Goal: Information Seeking & Learning: Compare options

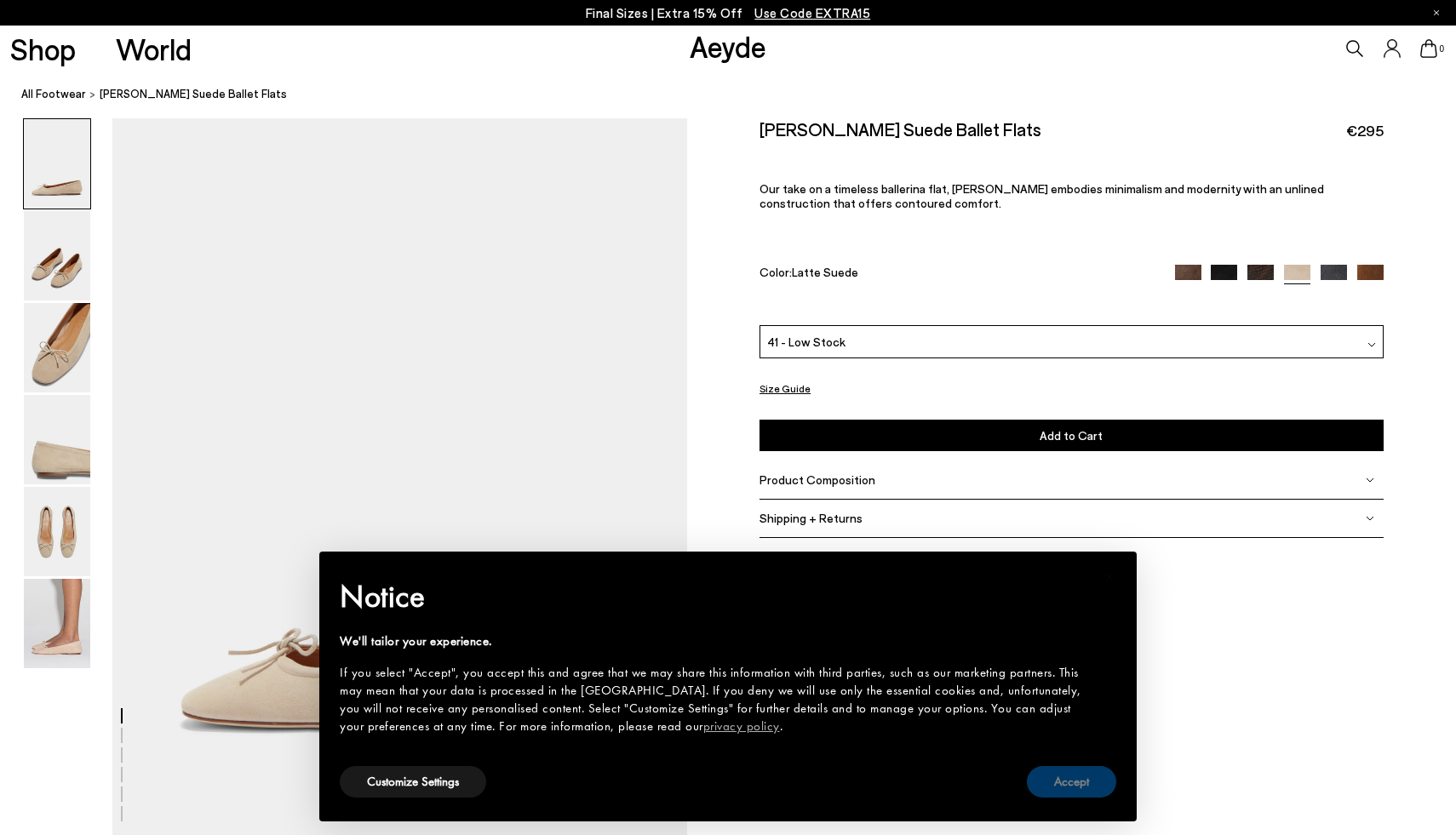
click at [1045, 779] on button "Accept" at bounding box center [1071, 782] width 90 height 32
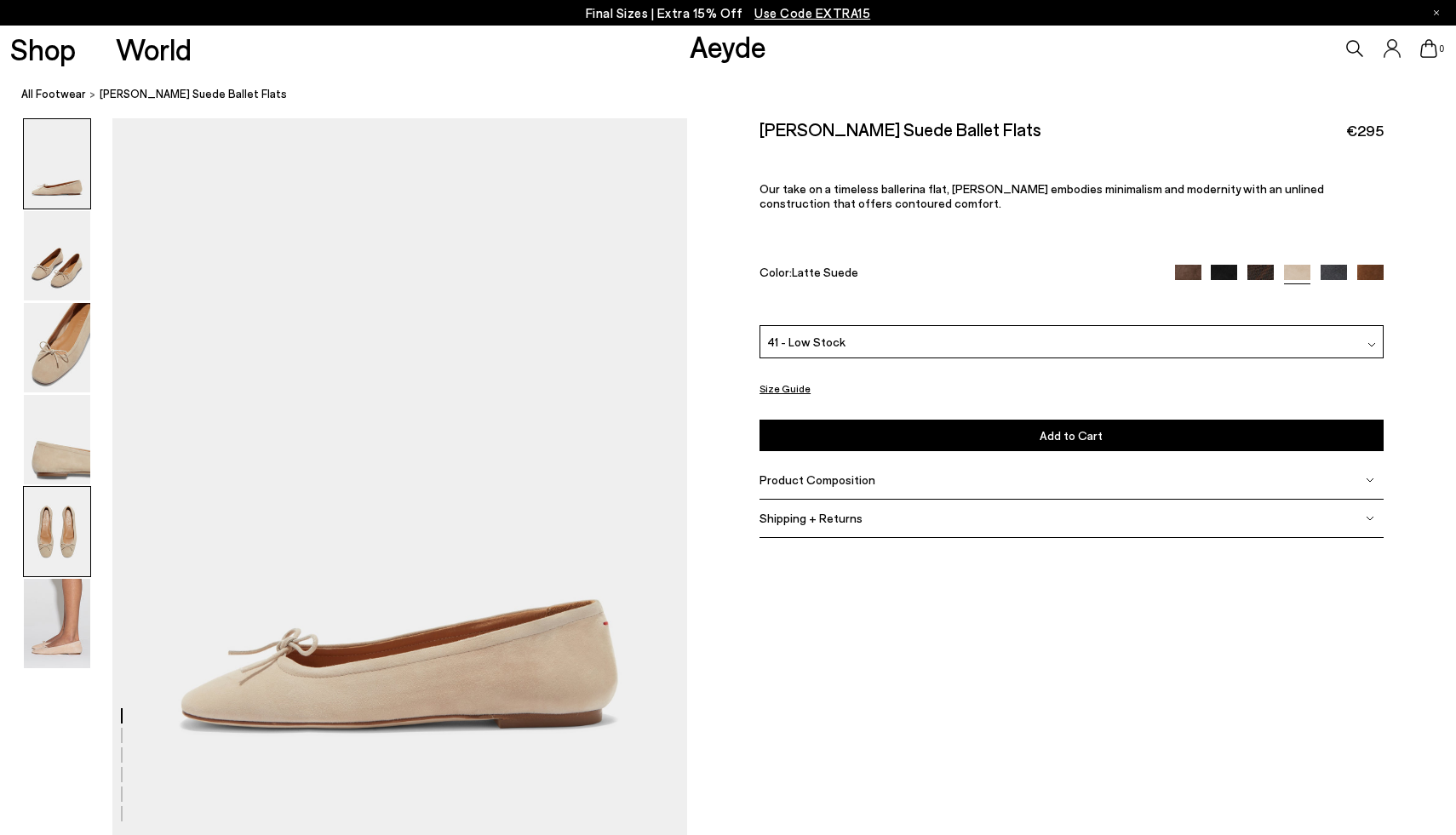
click at [74, 533] on img at bounding box center [57, 531] width 67 height 90
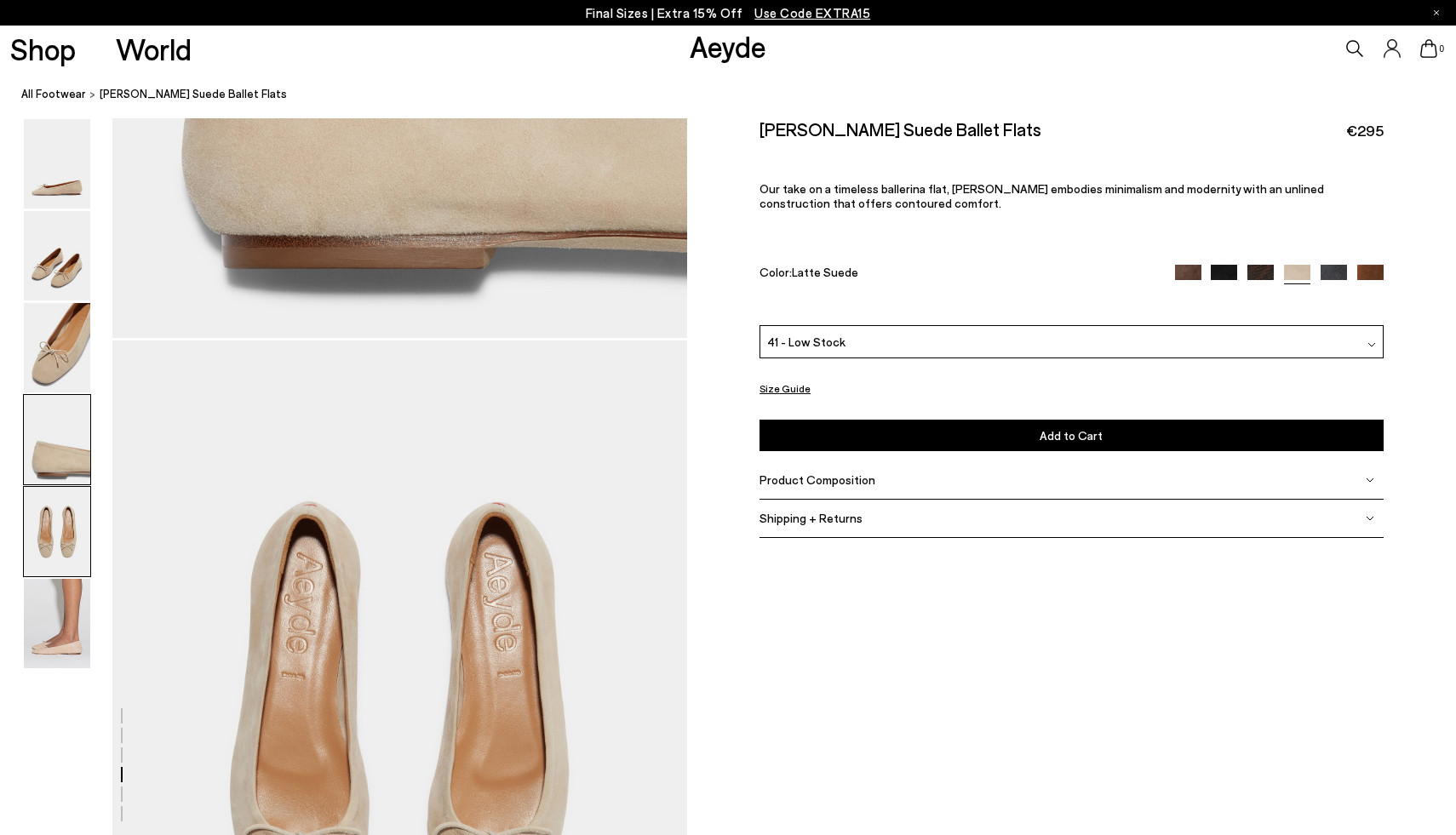
scroll to position [3026, 0]
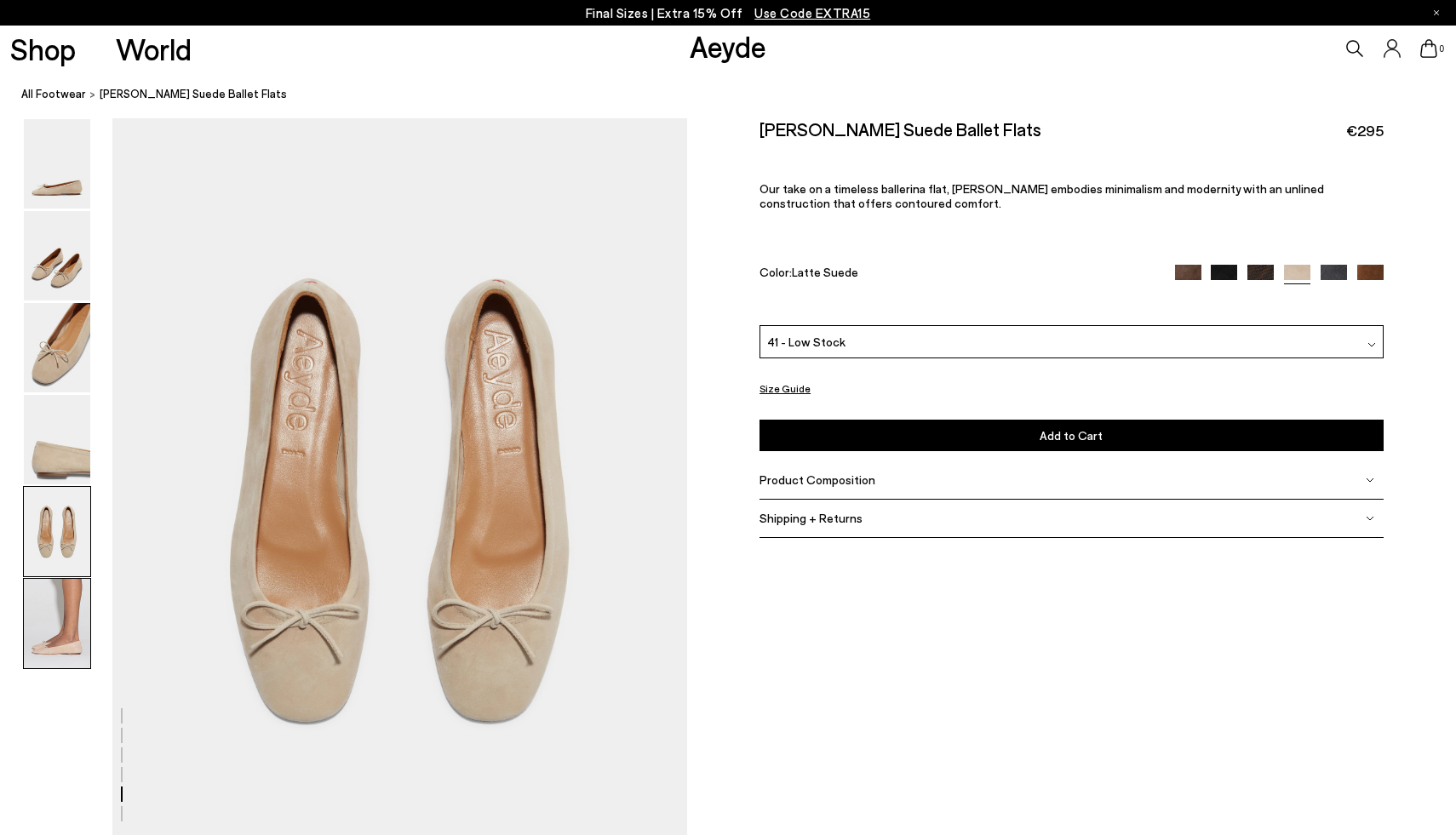
click at [56, 617] on img at bounding box center [57, 624] width 67 height 90
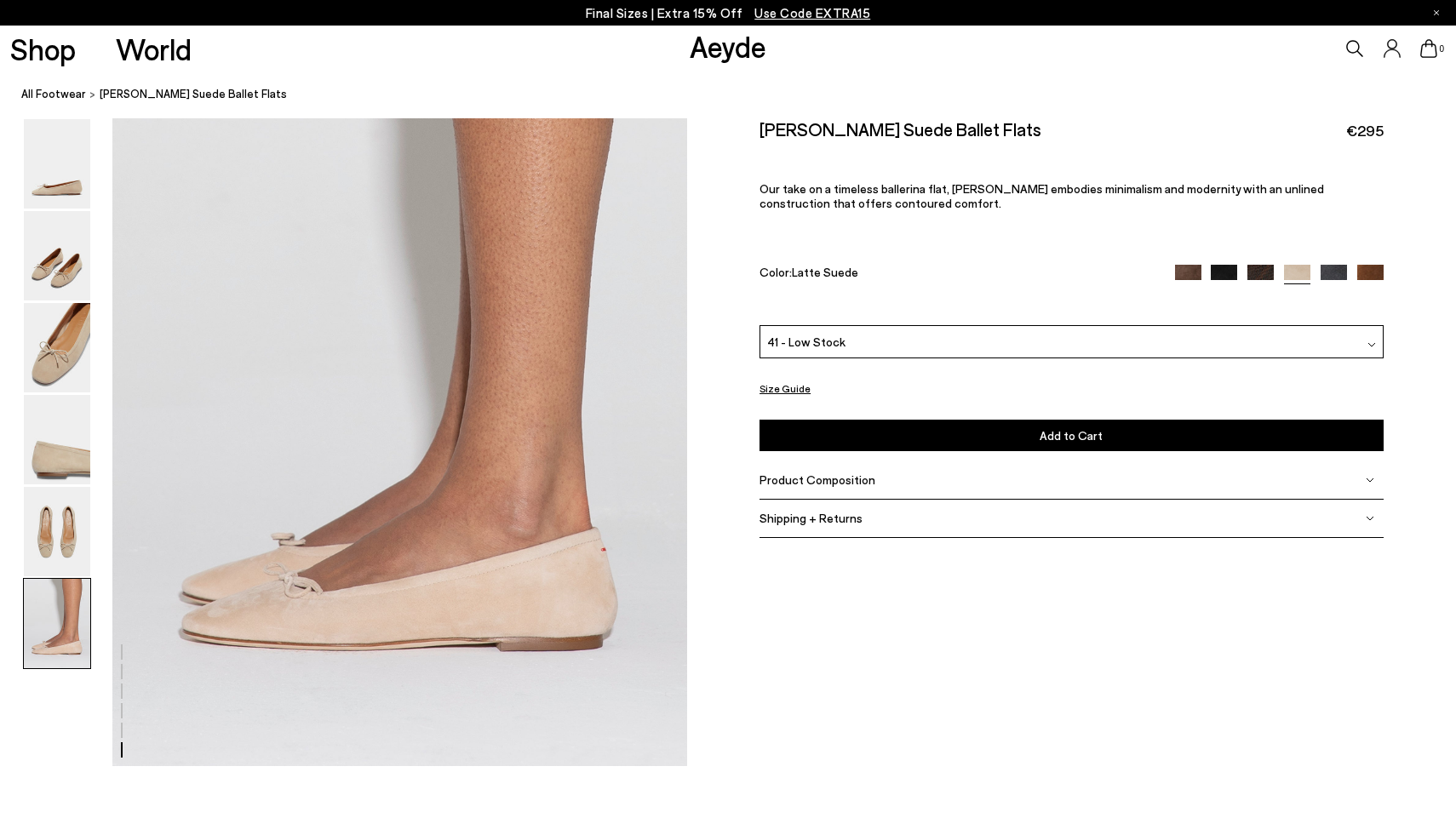
scroll to position [3911, 0]
click at [1361, 277] on img at bounding box center [1370, 278] width 27 height 27
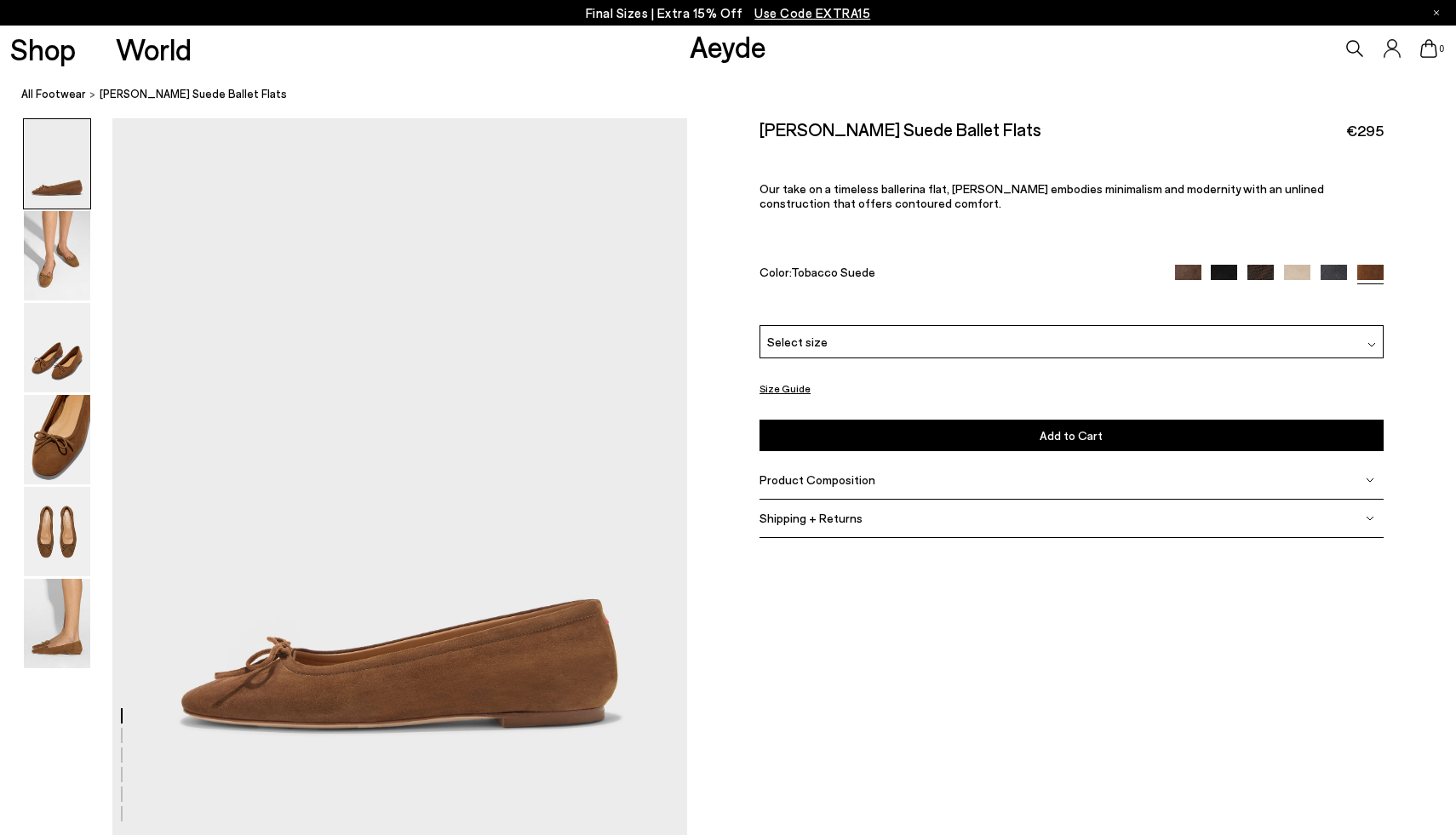
click at [1329, 273] on img at bounding box center [1334, 278] width 27 height 27
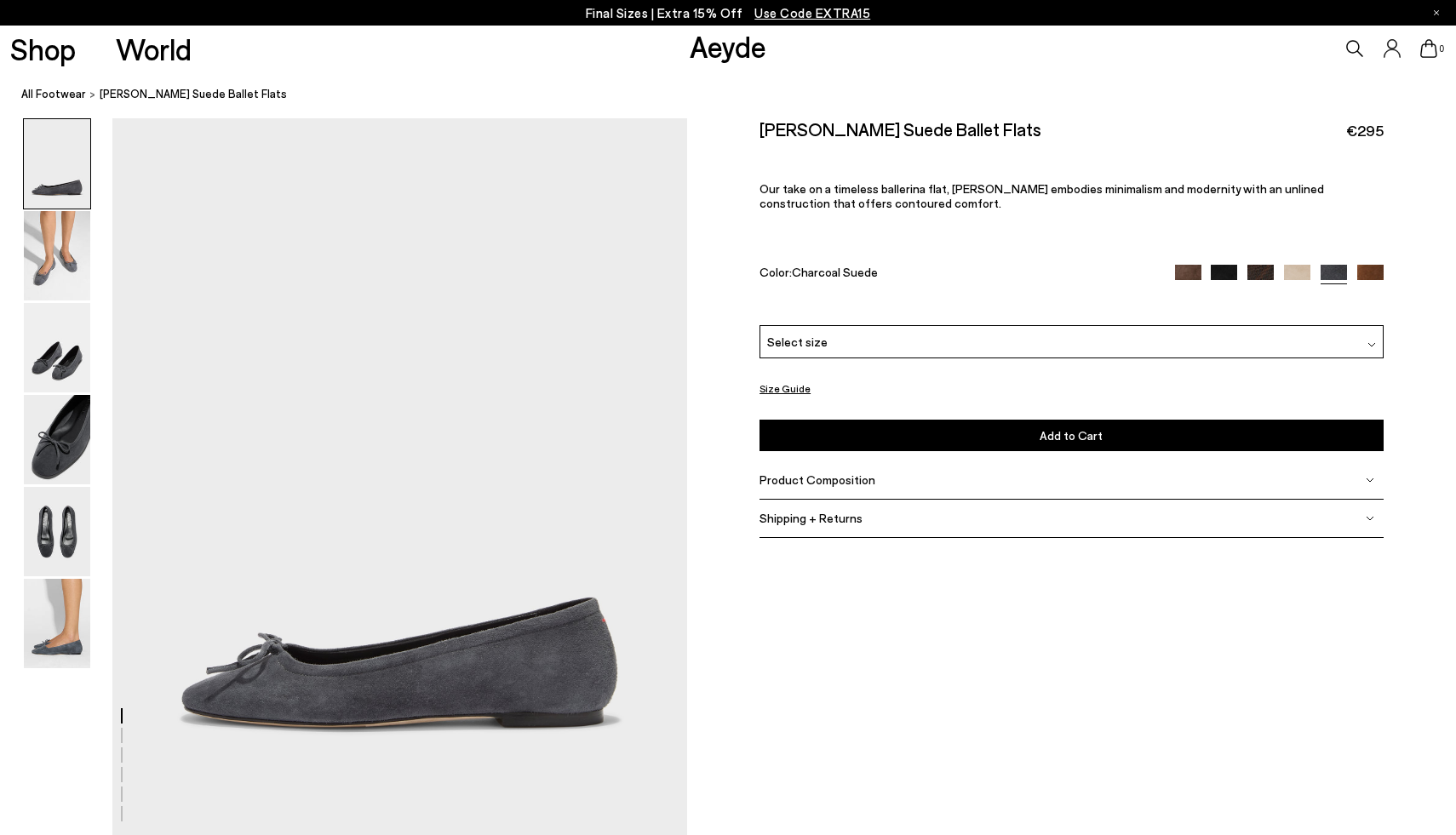
click at [1259, 280] on div at bounding box center [1279, 275] width 209 height 20
click at [1259, 277] on img at bounding box center [1260, 278] width 27 height 27
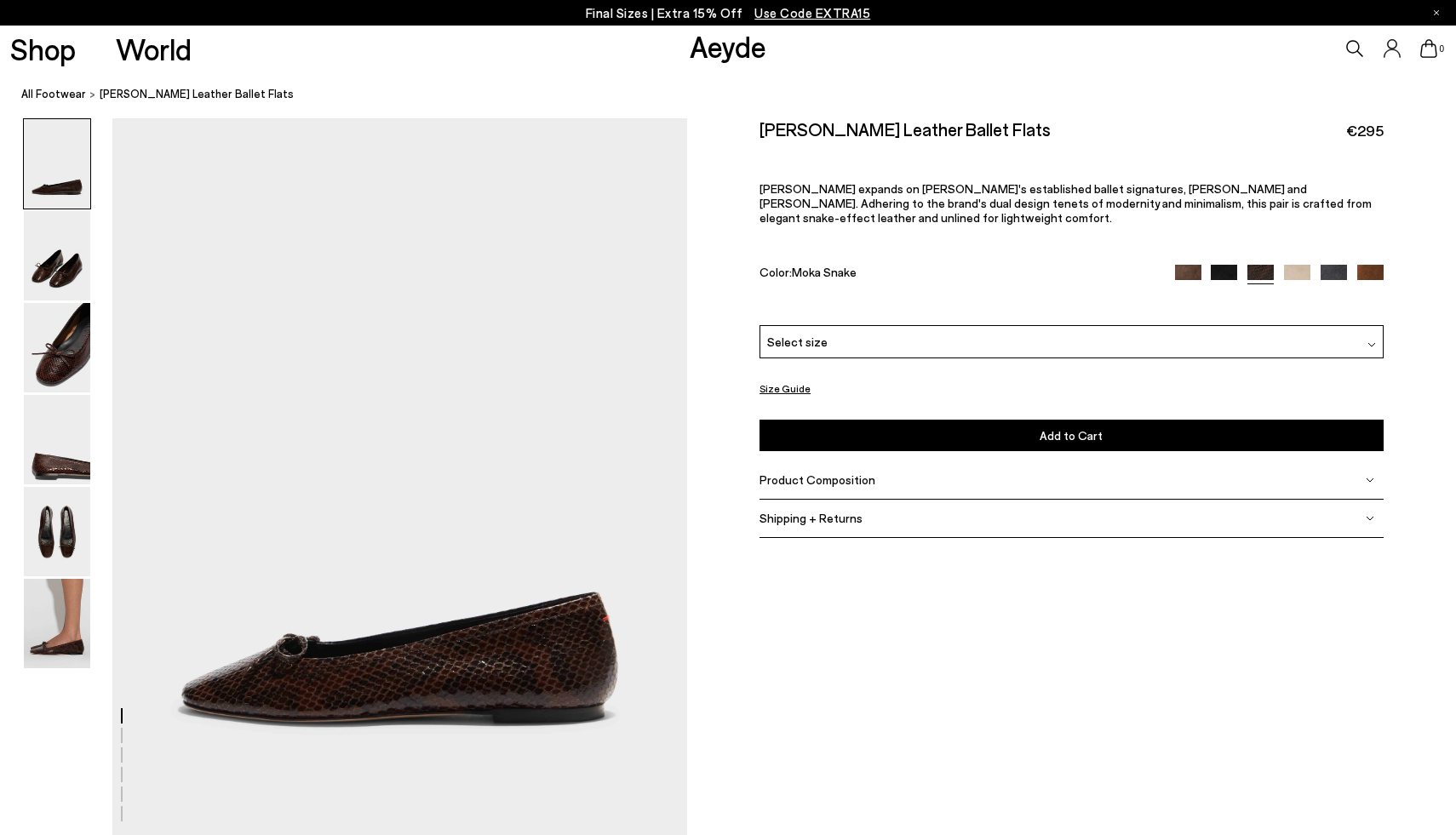
click at [1227, 265] on img at bounding box center [1223, 278] width 27 height 27
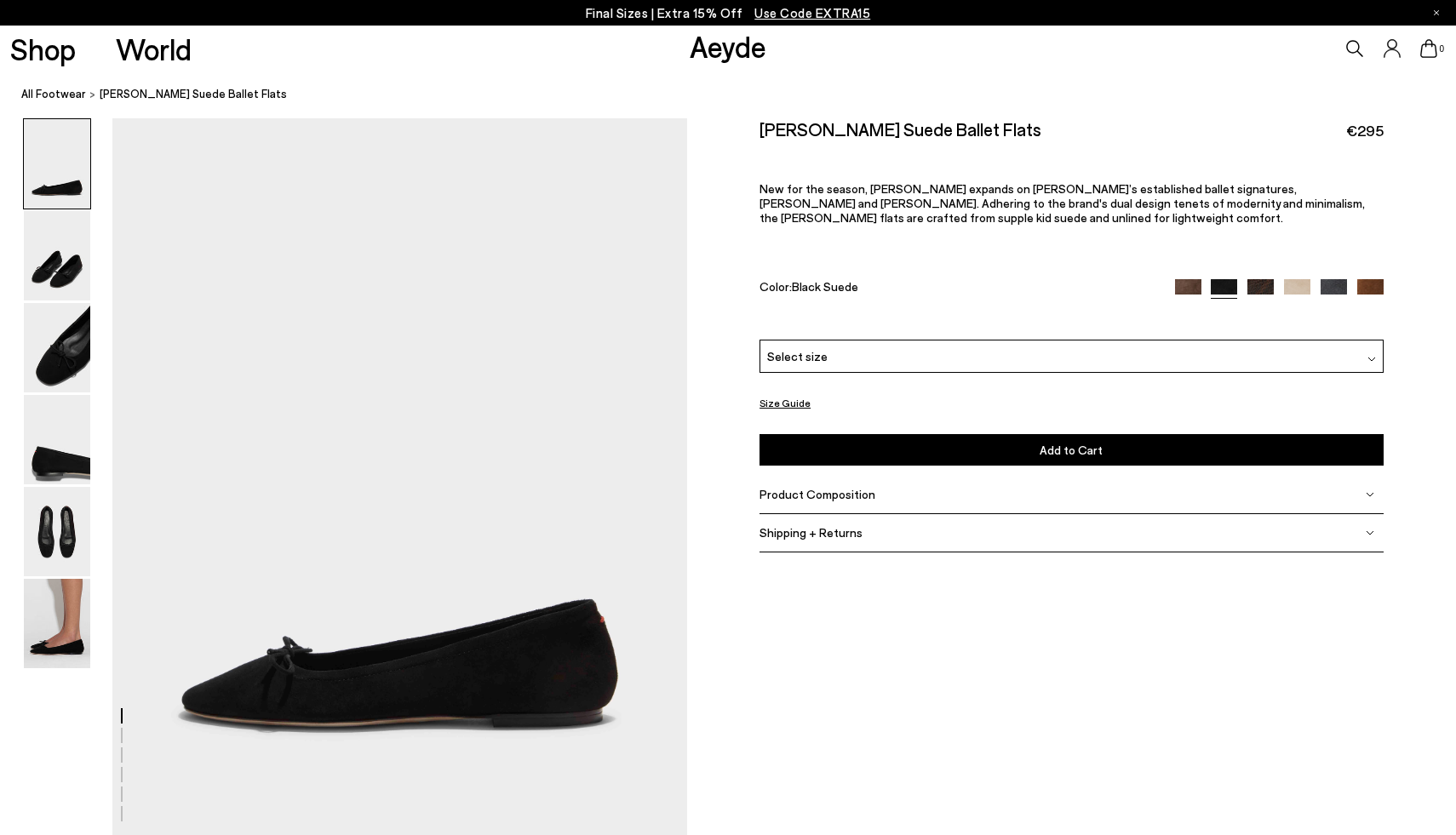
click at [1182, 285] on img at bounding box center [1187, 292] width 27 height 27
click at [1258, 281] on img at bounding box center [1260, 292] width 27 height 27
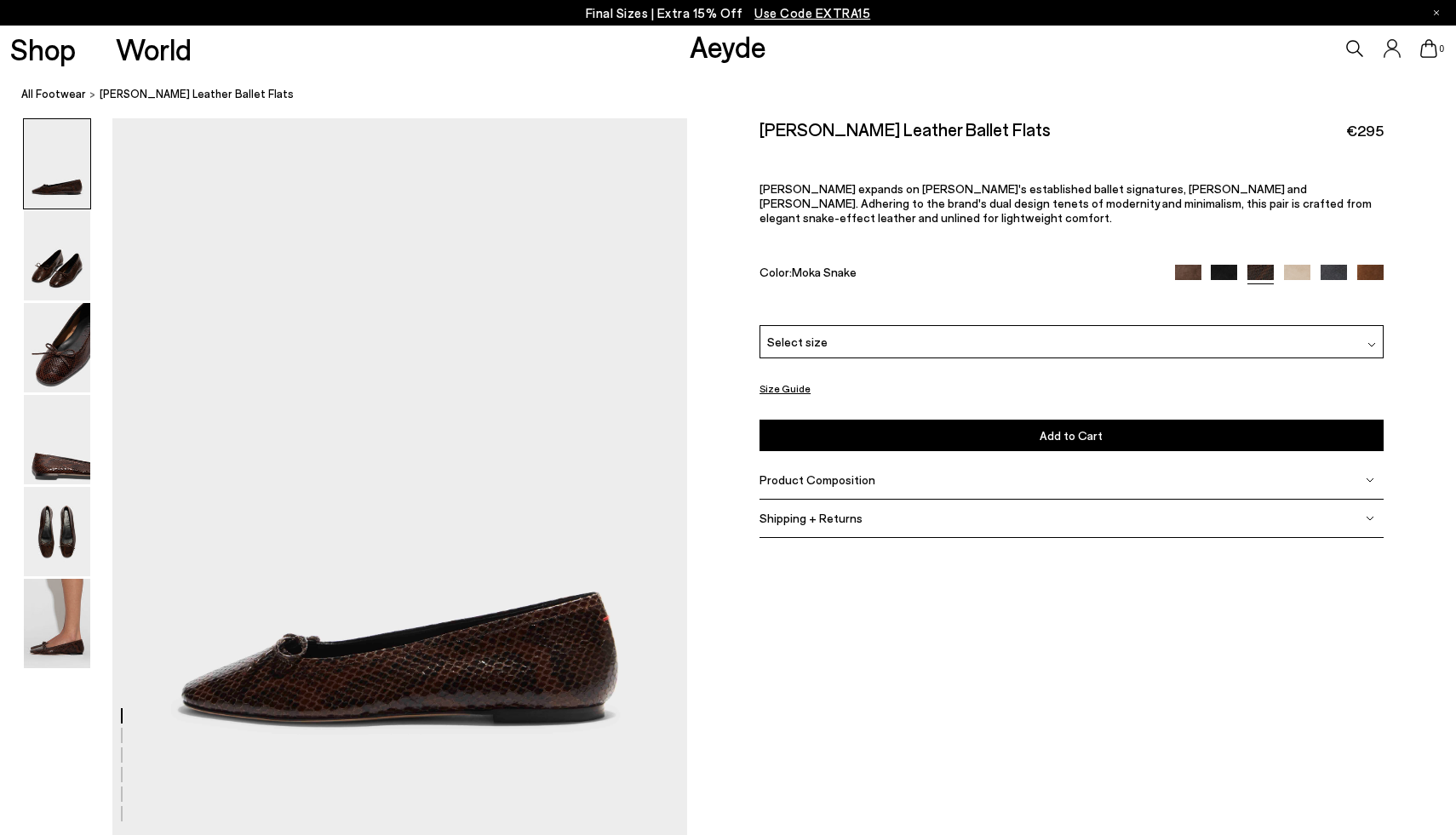
click at [1302, 265] on img at bounding box center [1297, 278] width 27 height 27
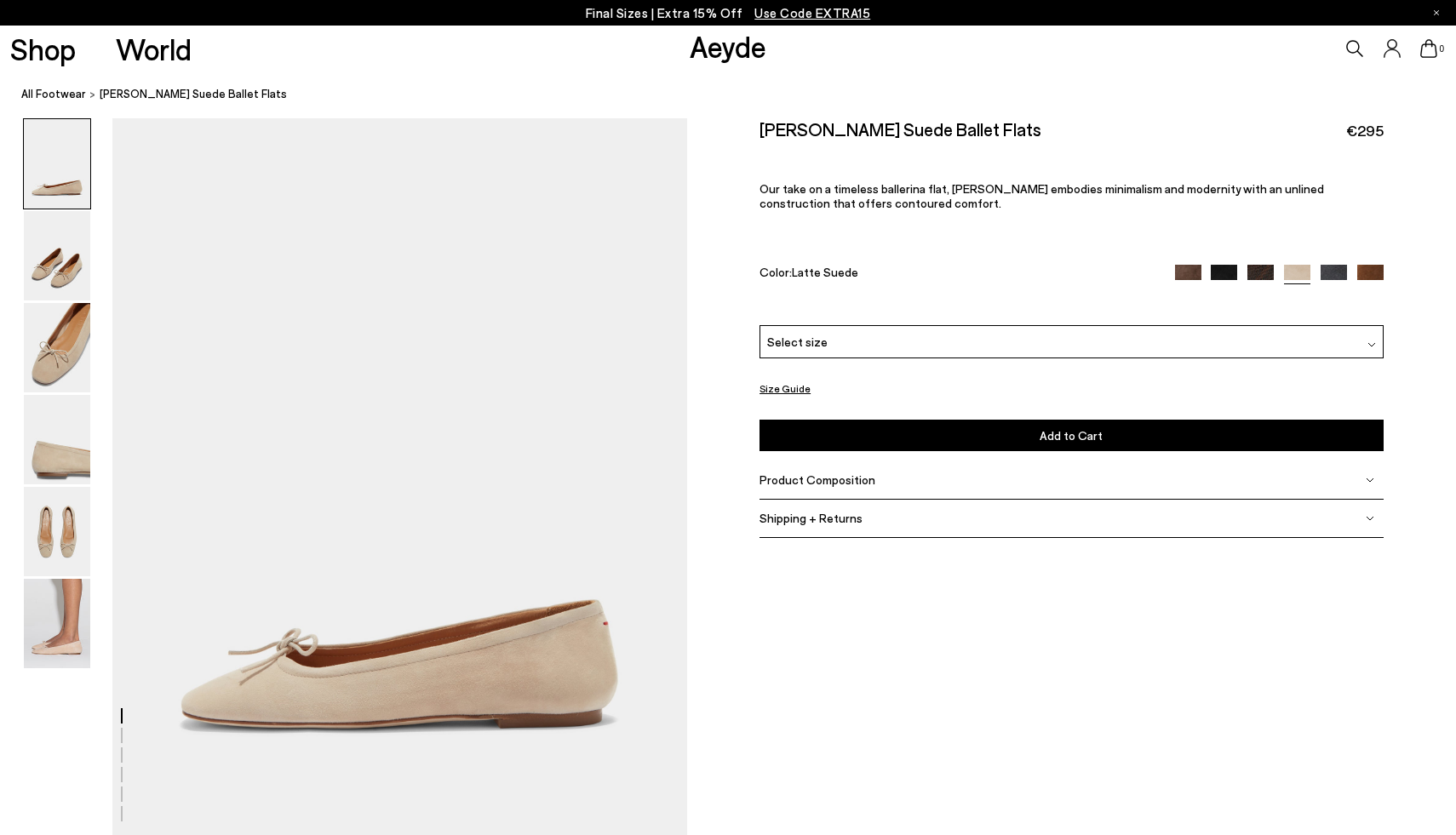
click at [1330, 271] on img at bounding box center [1334, 278] width 27 height 27
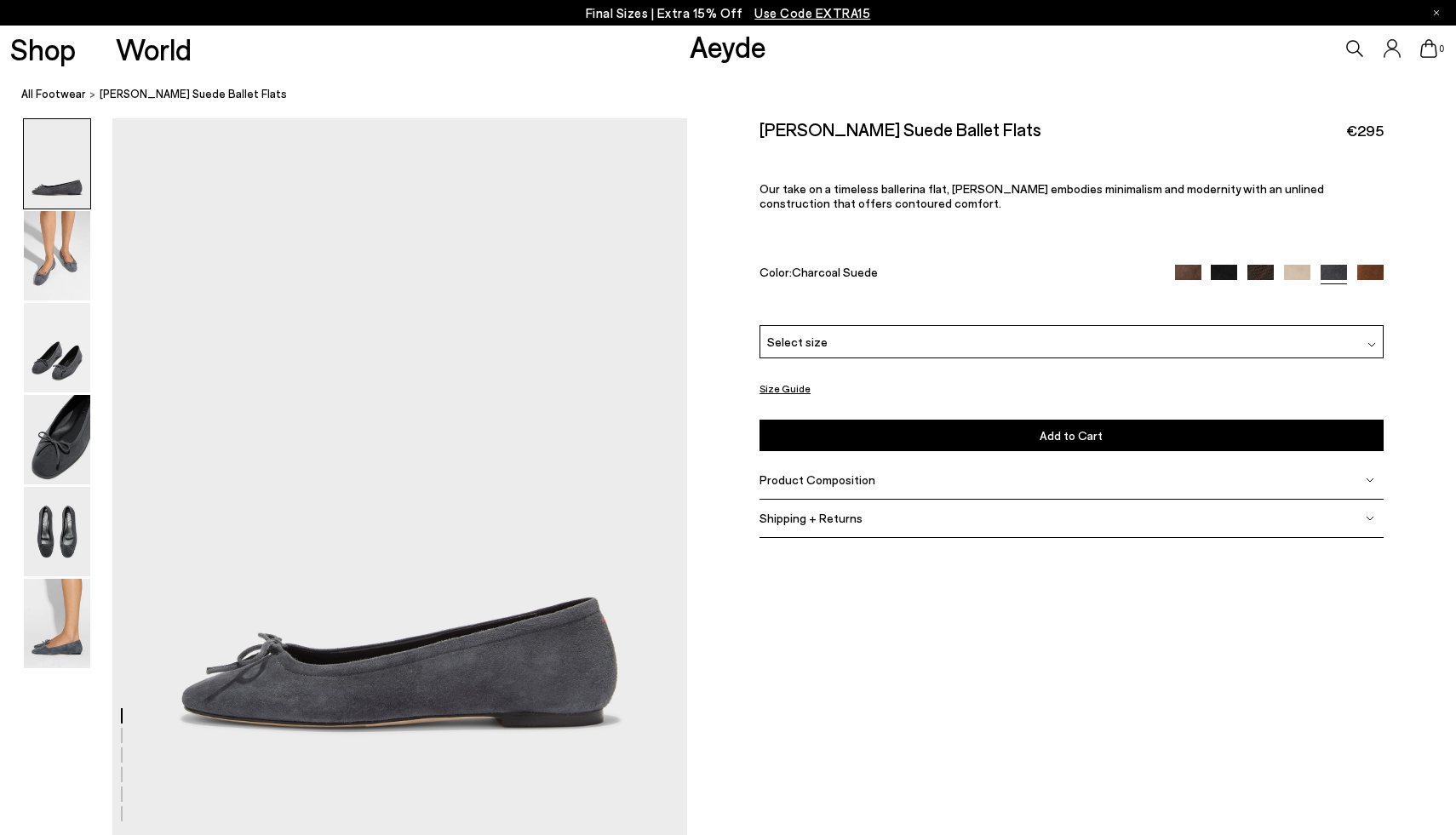
click at [1370, 269] on img at bounding box center [1370, 278] width 27 height 27
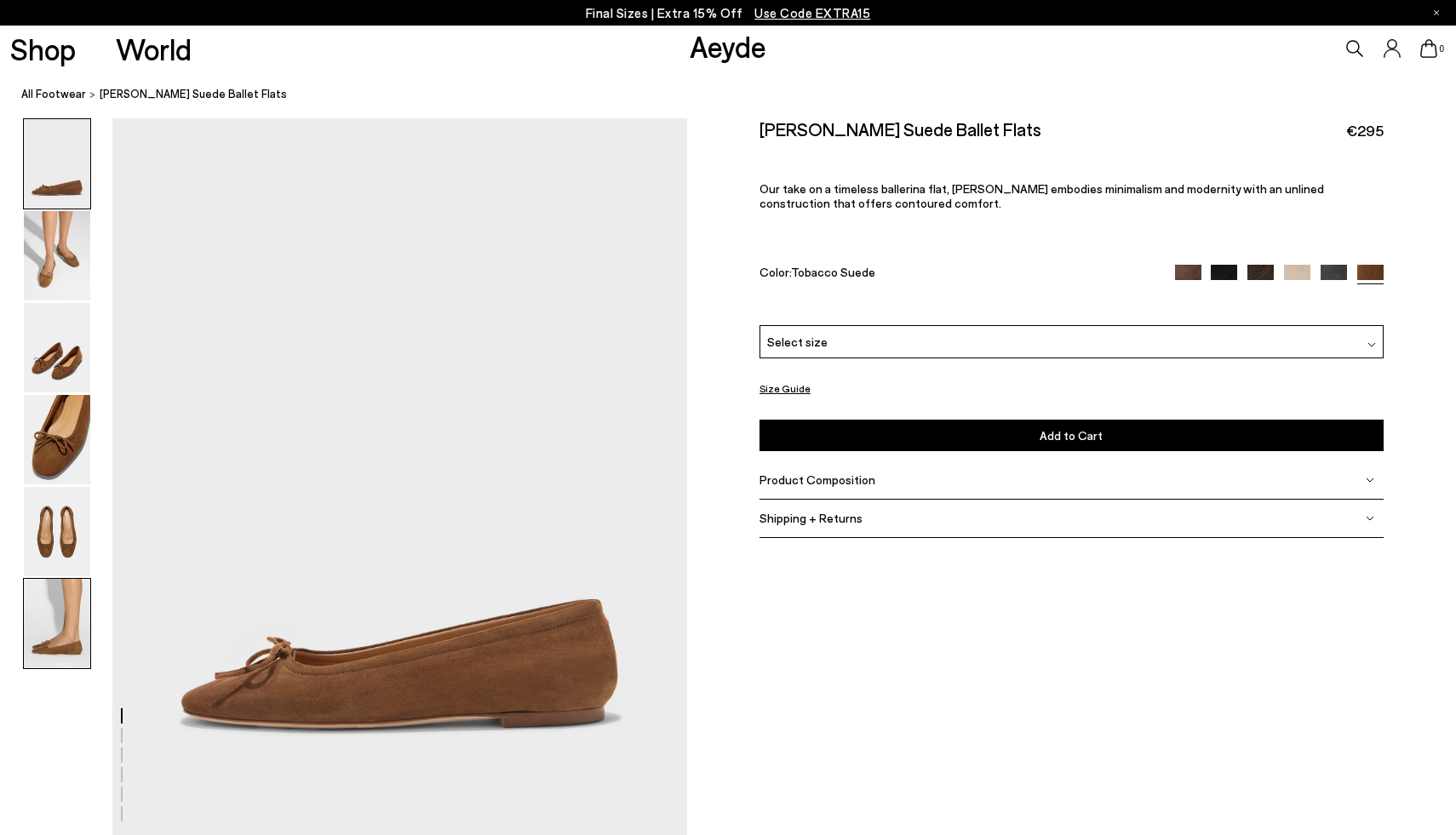
click at [78, 659] on img at bounding box center [57, 624] width 67 height 90
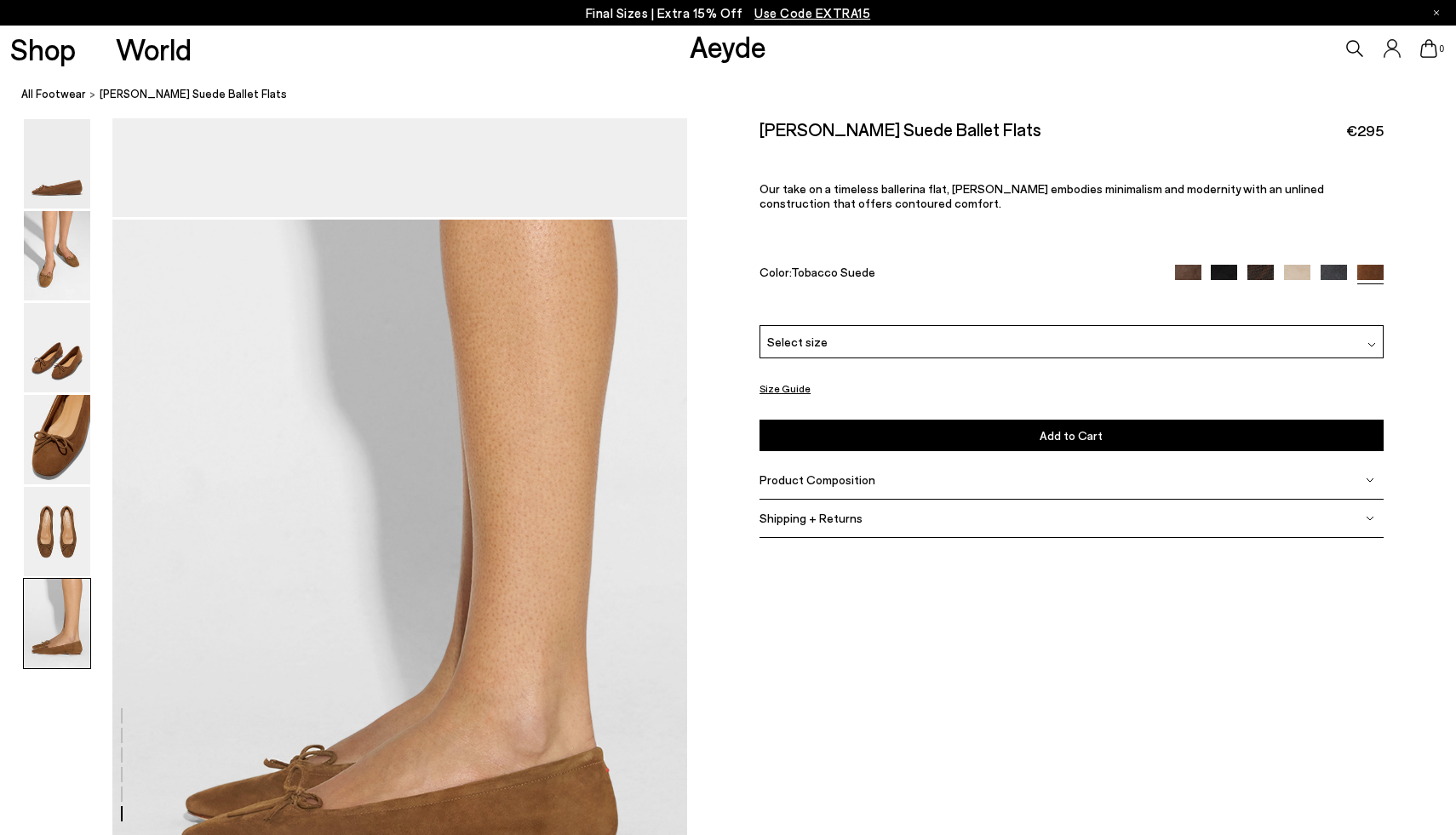
scroll to position [3911, 0]
